Goal: Check status: Check status

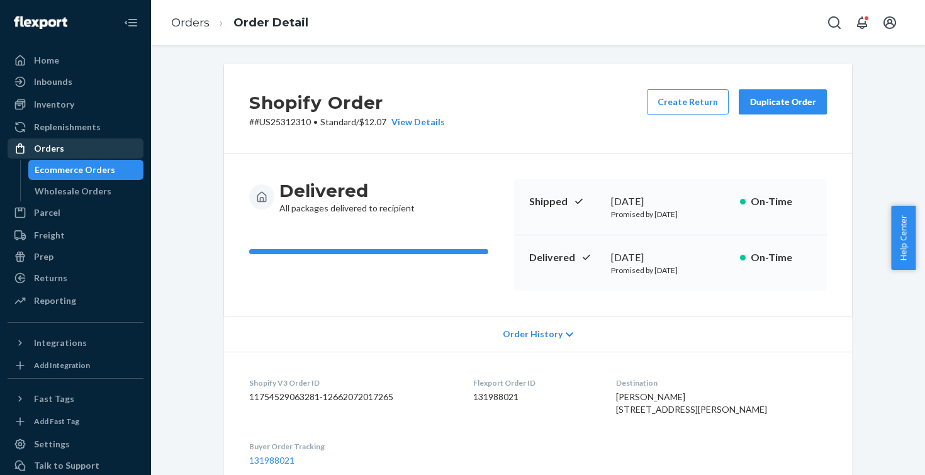
scroll to position [225, 0]
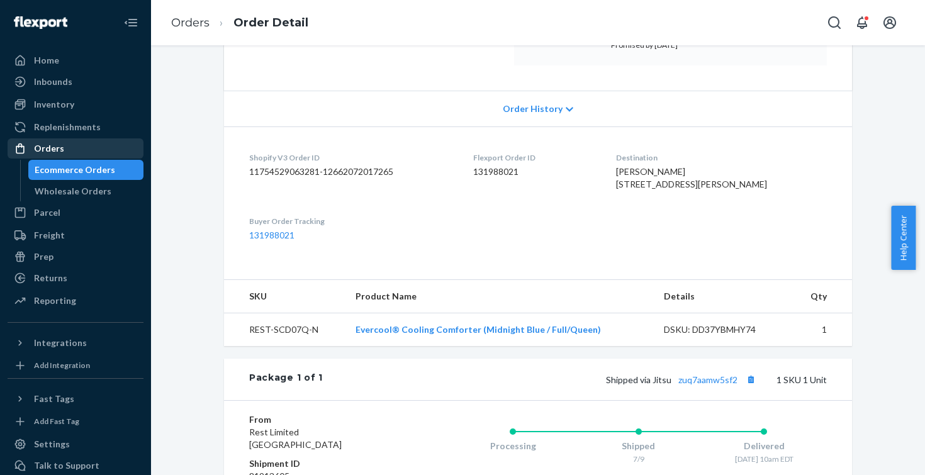
click at [70, 143] on div "Orders" at bounding box center [75, 149] width 133 height 18
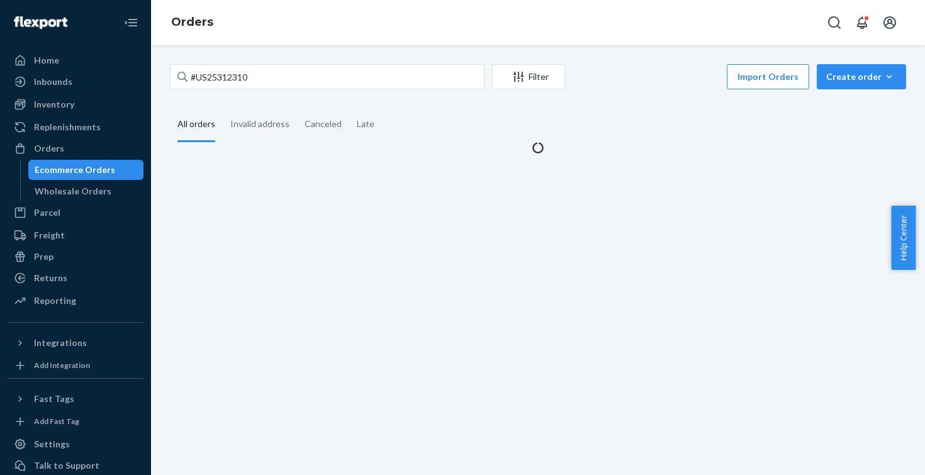
click at [274, 51] on div "#US25312310 Filter Import Orders Create order Ecommerce order Removal order All…" at bounding box center [538, 260] width 774 height 430
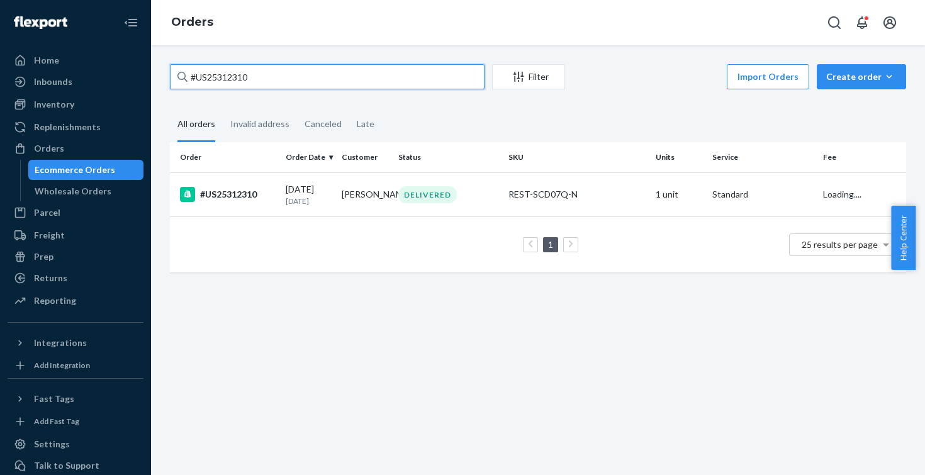
click at [270, 69] on input "#US25312310" at bounding box center [327, 76] width 315 height 25
paste input "41465"
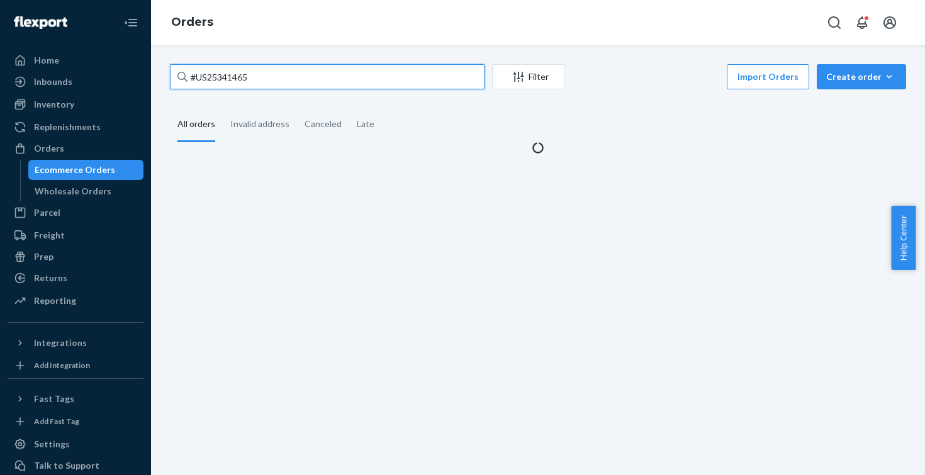
type input "#US25341465"
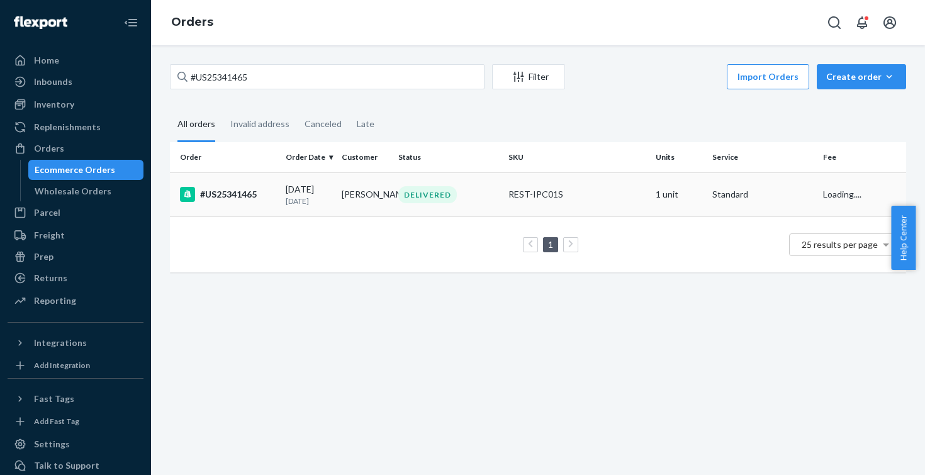
click at [221, 190] on div "#US25341465" at bounding box center [228, 194] width 96 height 15
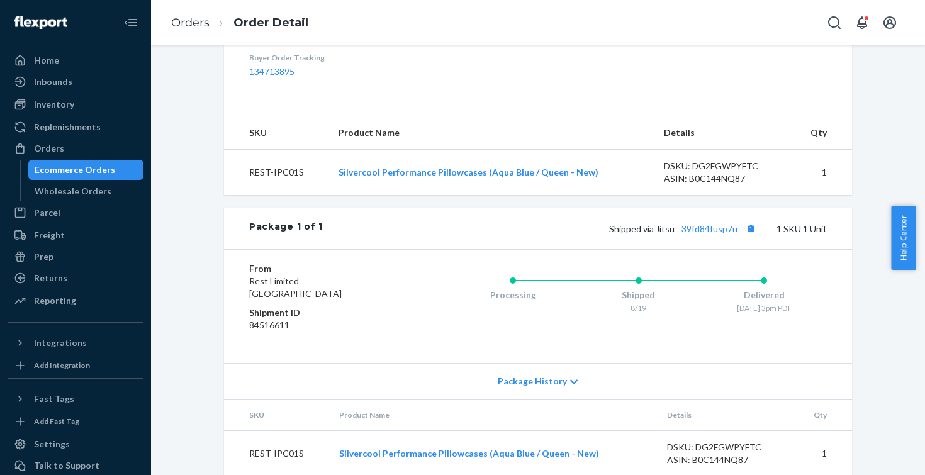
scroll to position [430, 0]
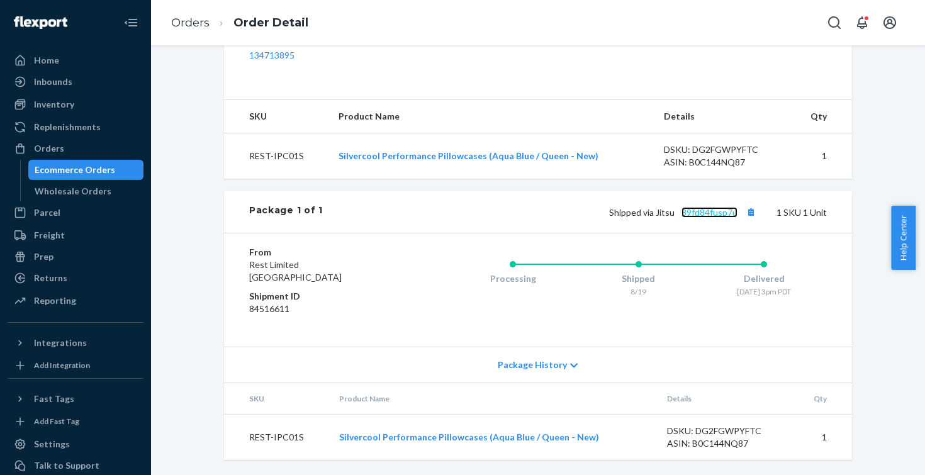
click at [694, 216] on link "39fd84fusp7u" at bounding box center [709, 212] width 56 height 11
